Goal: Transaction & Acquisition: Purchase product/service

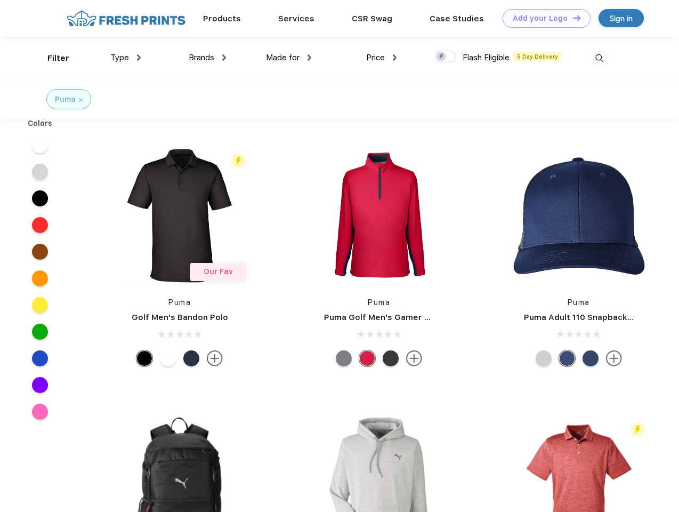
click at [542, 18] on link "Add your Logo Design Tool" at bounding box center [547, 18] width 88 height 19
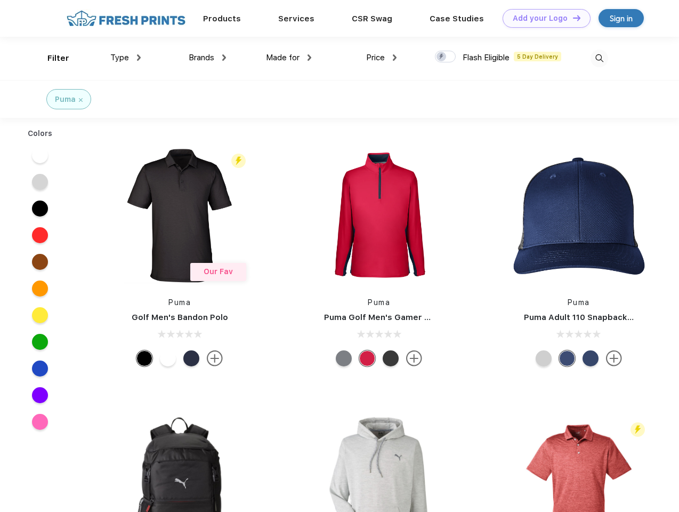
click at [0, 0] on div "Design Tool" at bounding box center [0, 0] width 0 height 0
click at [572, 18] on link "Add your Logo Design Tool" at bounding box center [547, 18] width 88 height 19
click at [51, 58] on div "Filter" at bounding box center [58, 58] width 22 height 12
click at [126, 58] on span "Type" at bounding box center [119, 58] width 19 height 10
click at [207, 58] on span "Brands" at bounding box center [202, 58] width 26 height 10
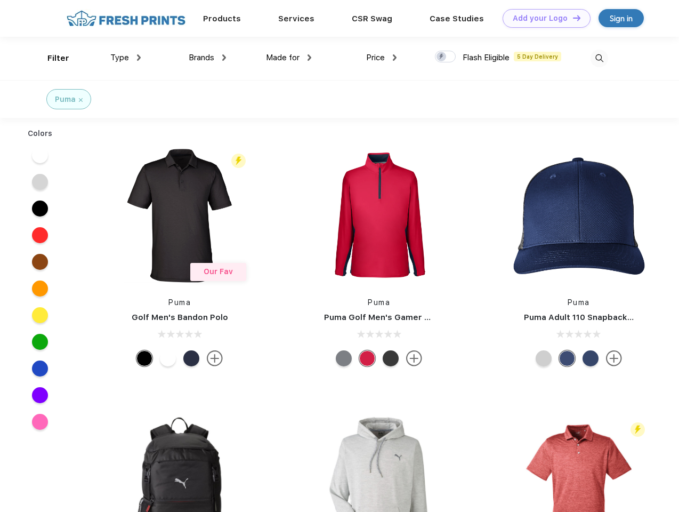
click at [289, 58] on span "Made for" at bounding box center [283, 58] width 34 height 10
click at [382, 58] on span "Price" at bounding box center [375, 58] width 19 height 10
click at [446, 57] on div at bounding box center [445, 57] width 21 height 12
click at [442, 57] on input "checkbox" at bounding box center [438, 53] width 7 height 7
click at [599, 58] on img at bounding box center [599, 59] width 18 height 18
